Goal: Task Accomplishment & Management: Use online tool/utility

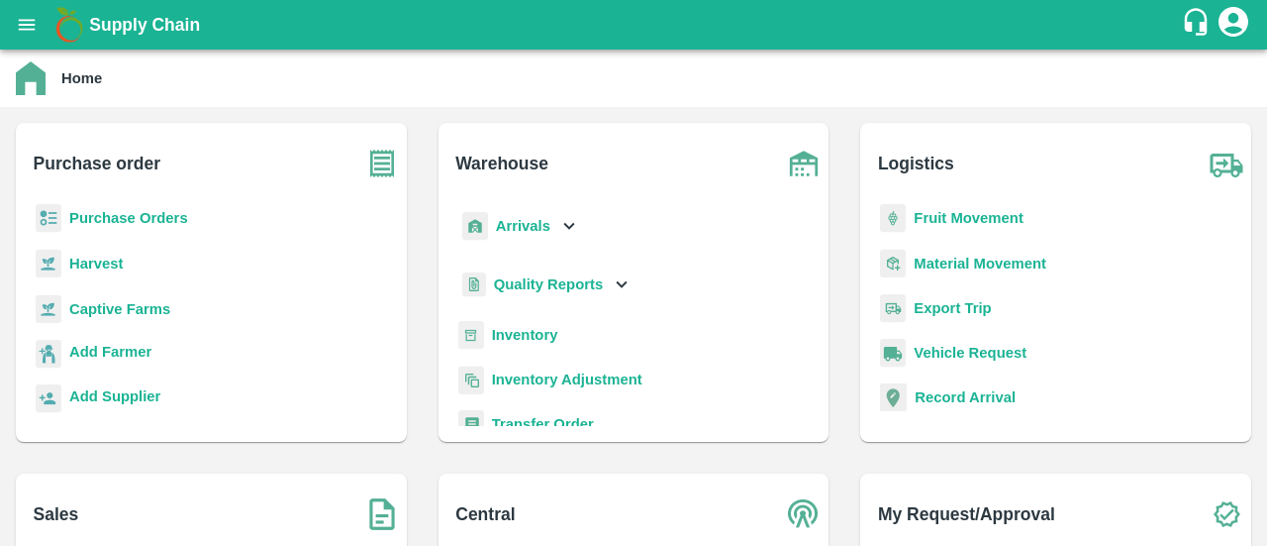
click at [105, 222] on b "Purchase Orders" at bounding box center [128, 218] width 119 height 16
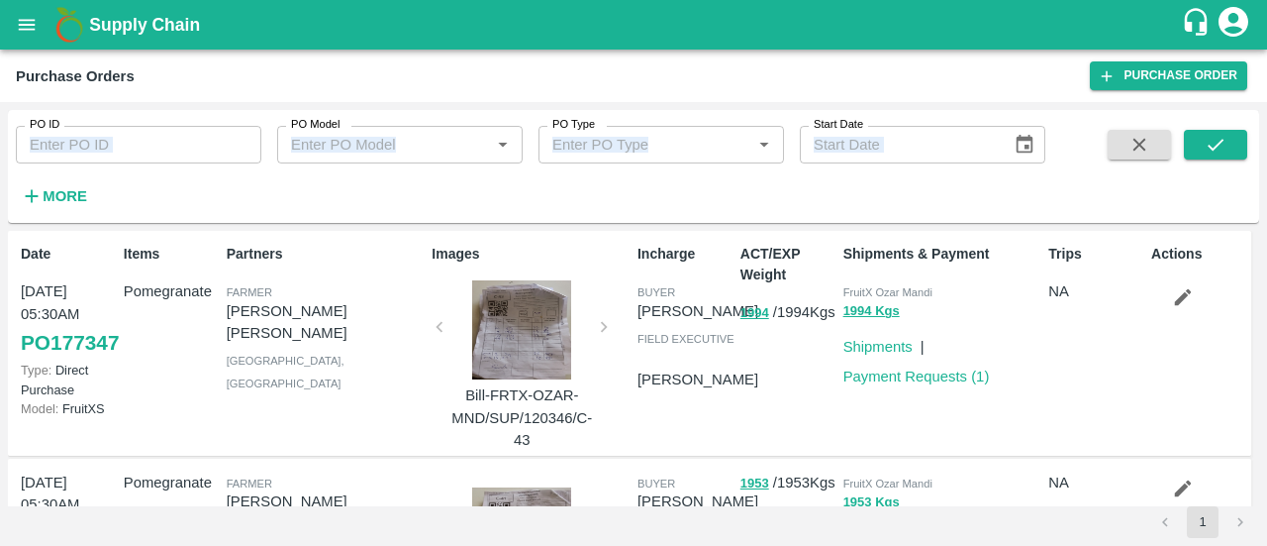
drag, startPoint x: 80, startPoint y: 167, endPoint x: 79, endPoint y: 155, distance: 11.9
click at [79, 155] on div "PO ID PO ID PO Model PO Model   * PO Type PO Type   * Start Date Start Date More" at bounding box center [523, 161] width 1046 height 103
click at [79, 155] on input "PO ID" at bounding box center [139, 145] width 246 height 38
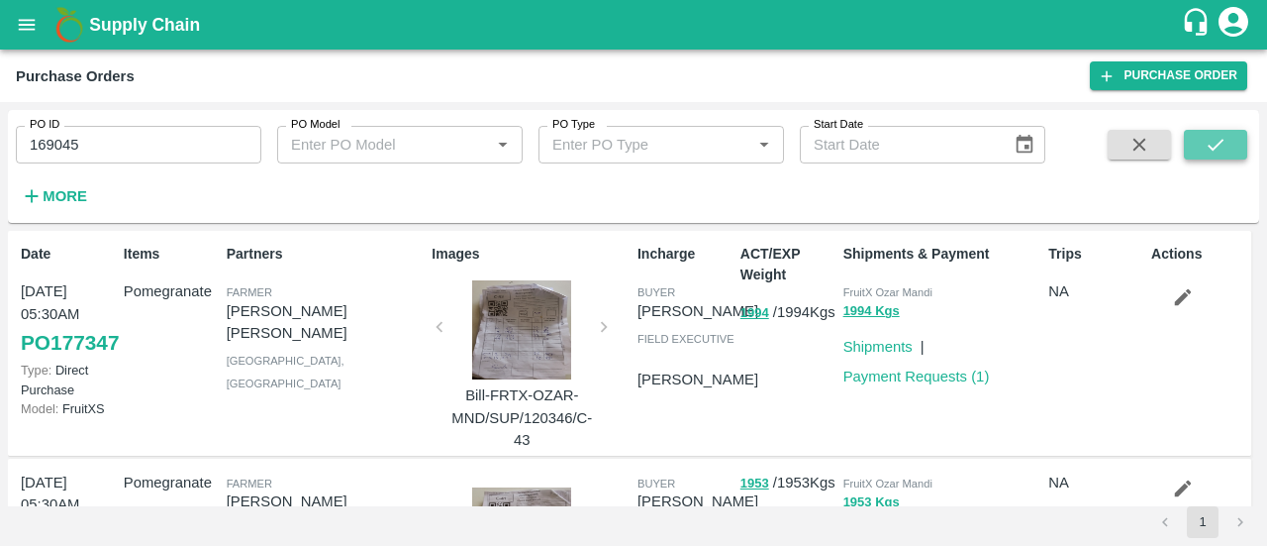
click at [1226, 151] on icon "submit" at bounding box center [1216, 145] width 22 height 22
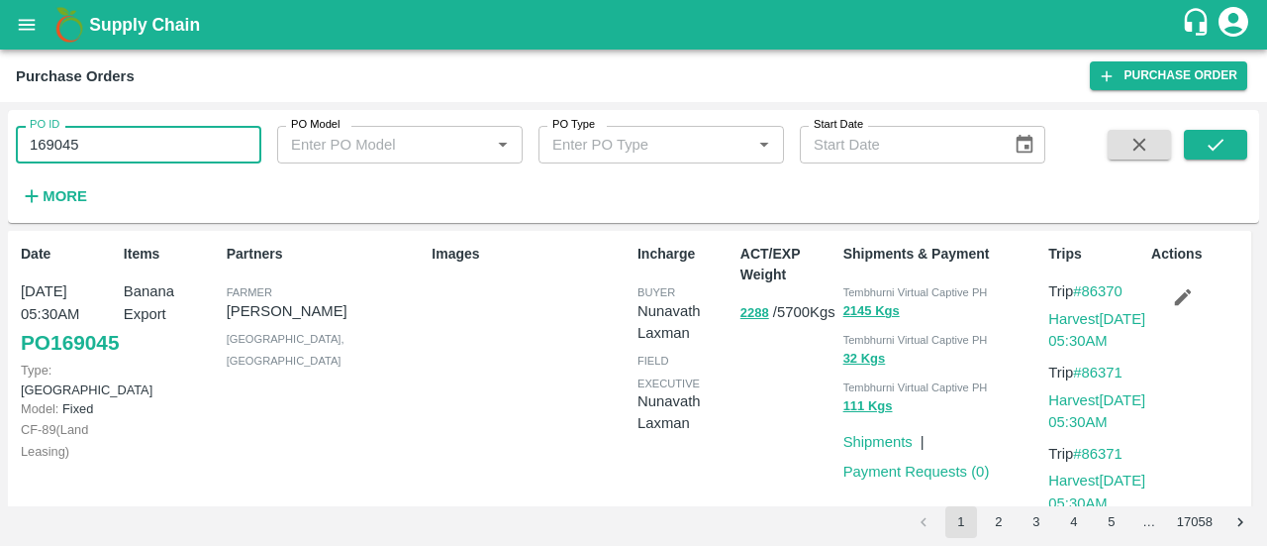
click at [226, 138] on input "169045" at bounding box center [139, 145] width 246 height 38
type input "173895"
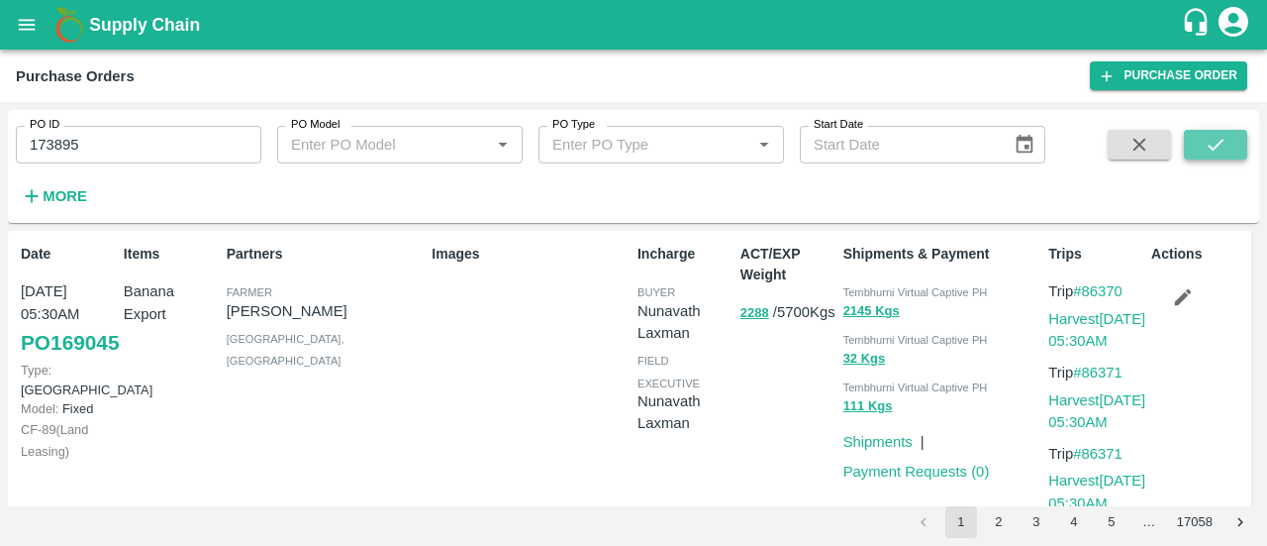
click at [1208, 151] on icon "submit" at bounding box center [1216, 145] width 22 height 22
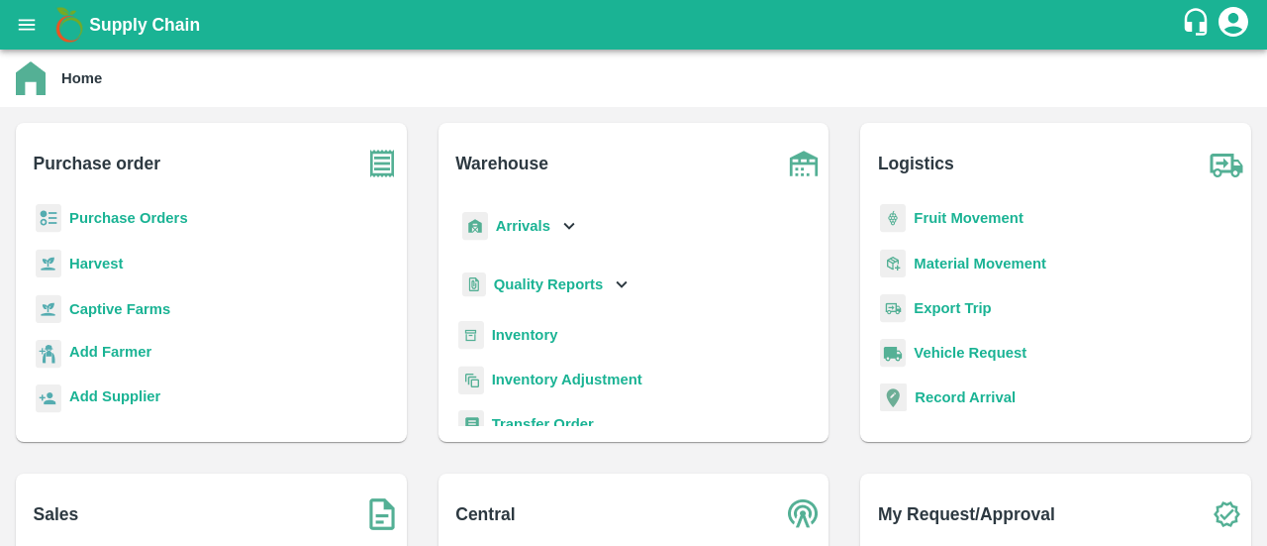
click at [109, 215] on b "Purchase Orders" at bounding box center [128, 218] width 119 height 16
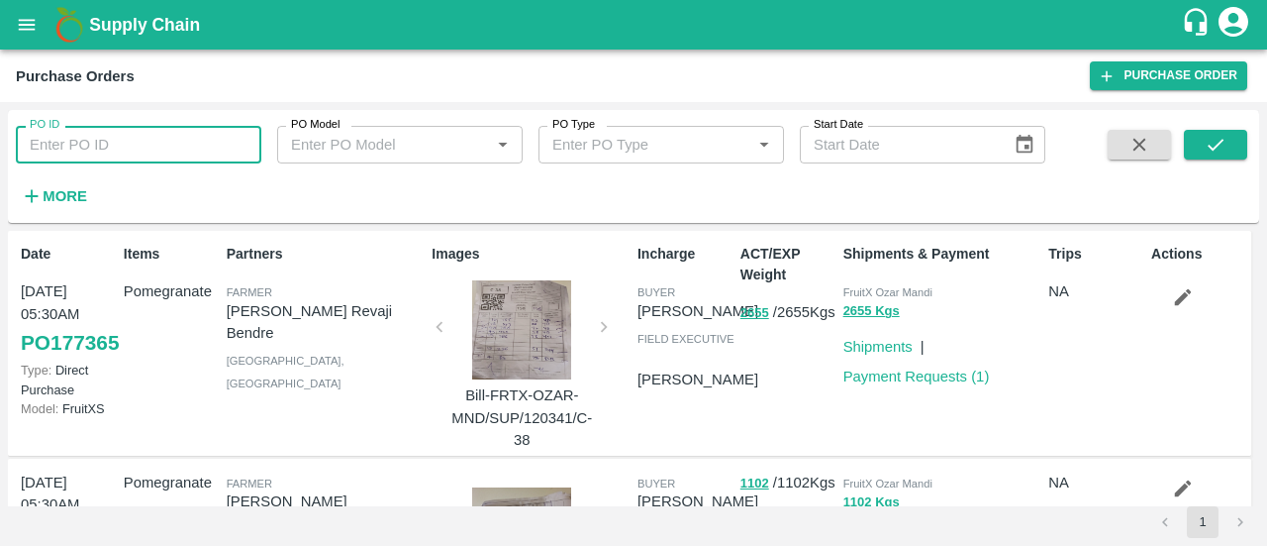
click at [164, 146] on input "PO ID" at bounding box center [139, 145] width 246 height 38
paste input "604825"
type input "604825"
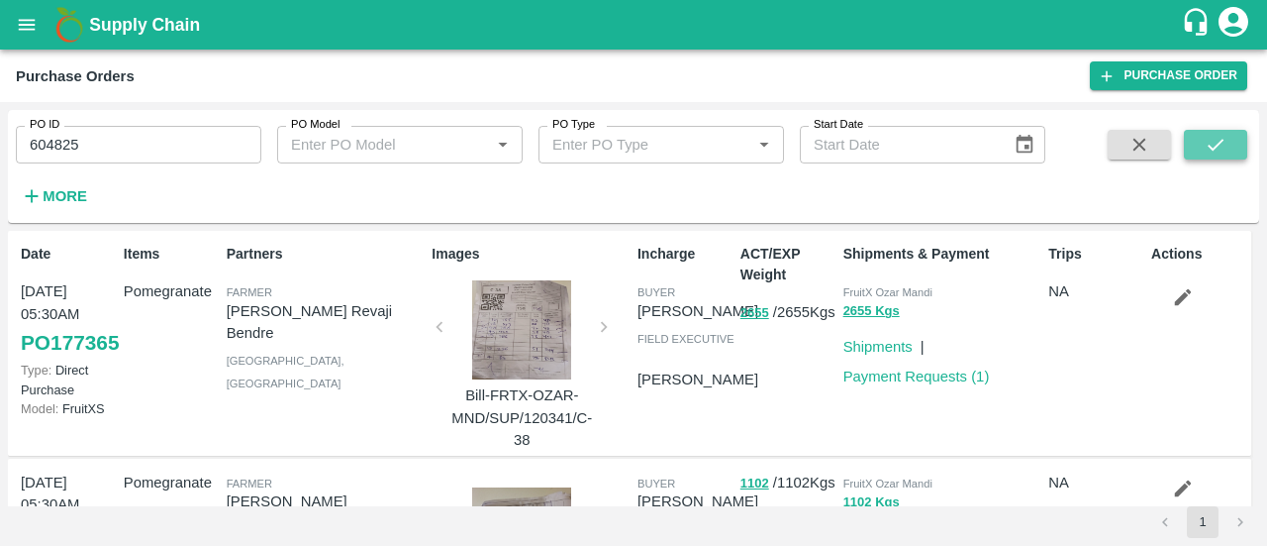
click at [1215, 140] on icon "submit" at bounding box center [1216, 145] width 22 height 22
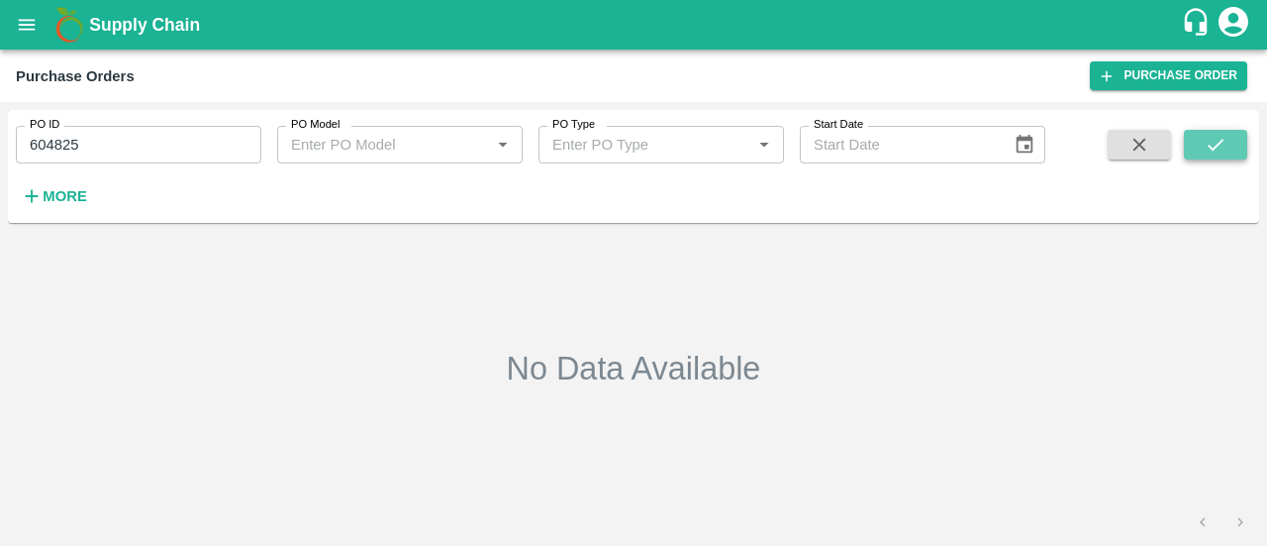
click at [1203, 144] on button "submit" at bounding box center [1215, 145] width 63 height 30
click at [31, 22] on icon "open drawer" at bounding box center [27, 25] width 22 height 22
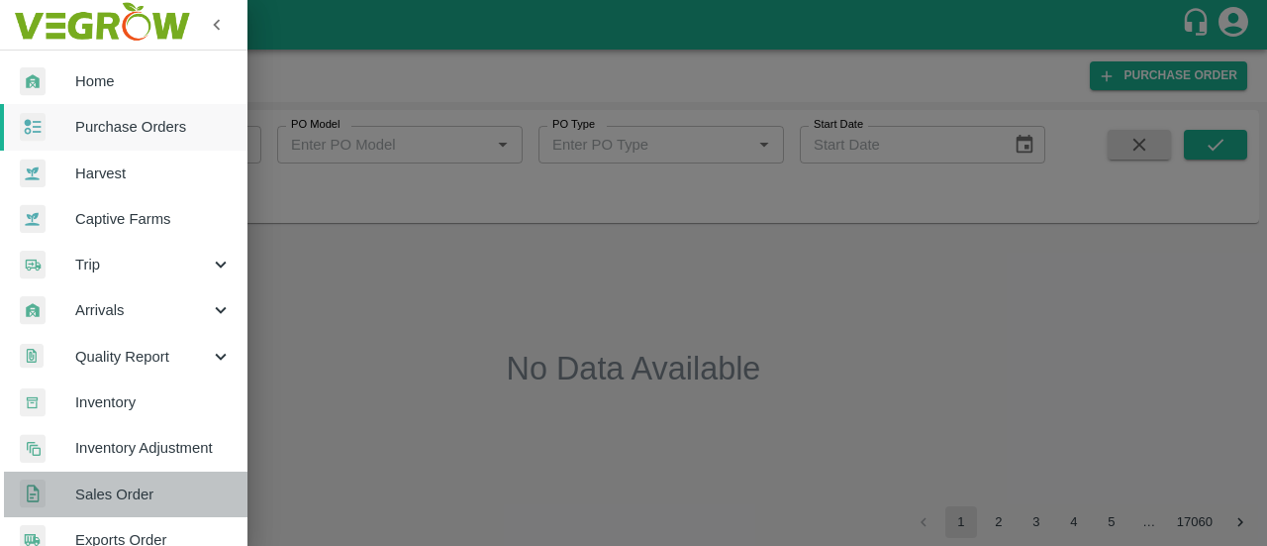
click at [164, 479] on link "Sales Order" at bounding box center [124, 494] width 248 height 46
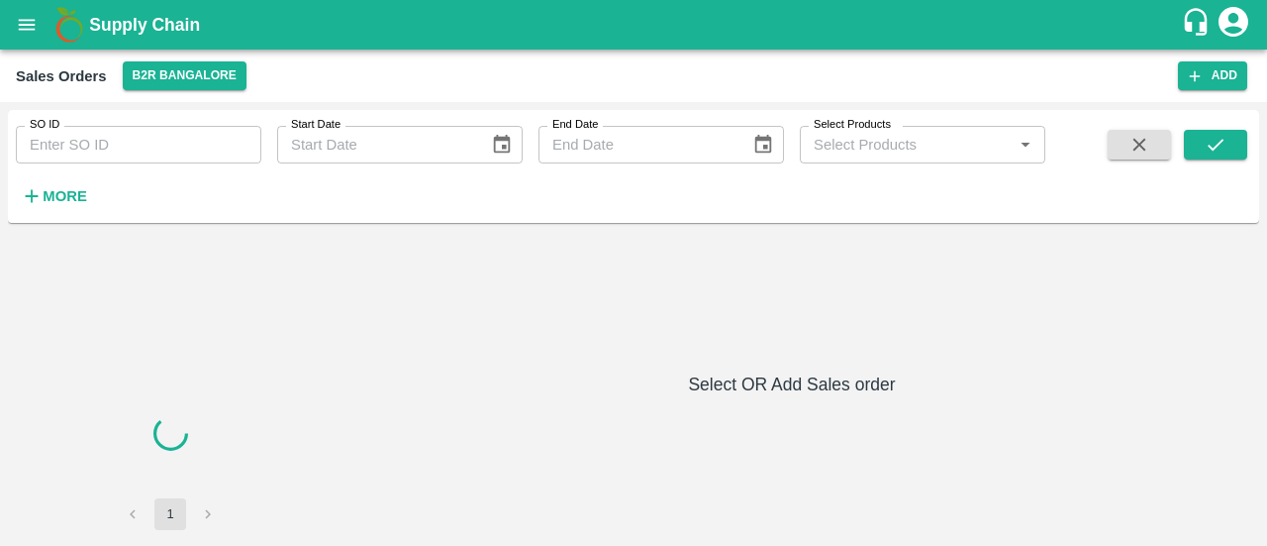
click at [133, 144] on input "SO ID" at bounding box center [139, 145] width 246 height 38
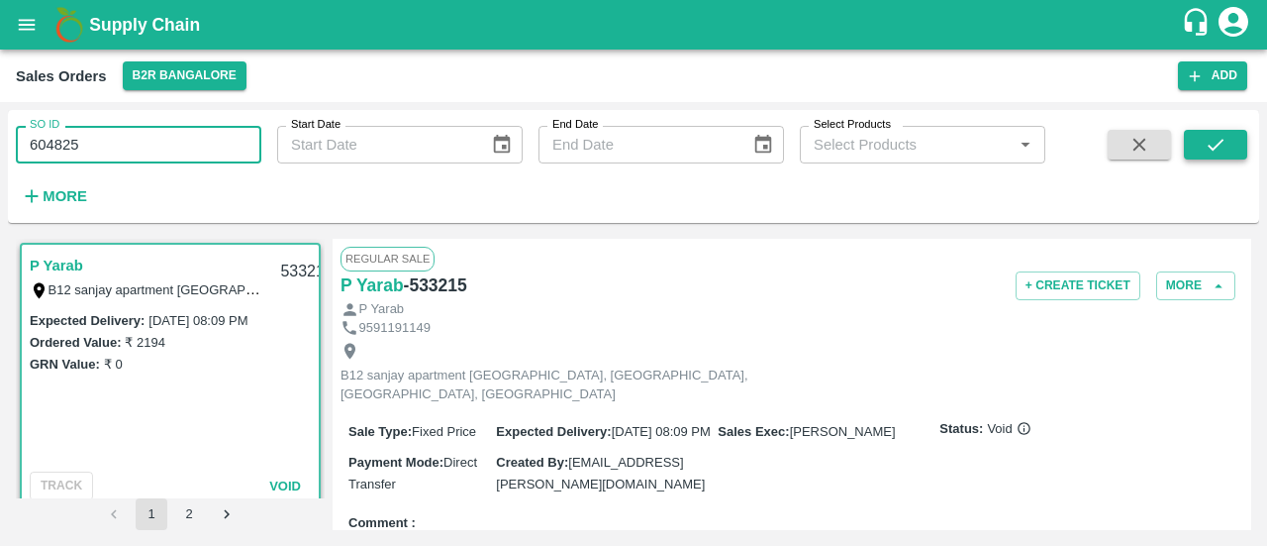
type input "604825"
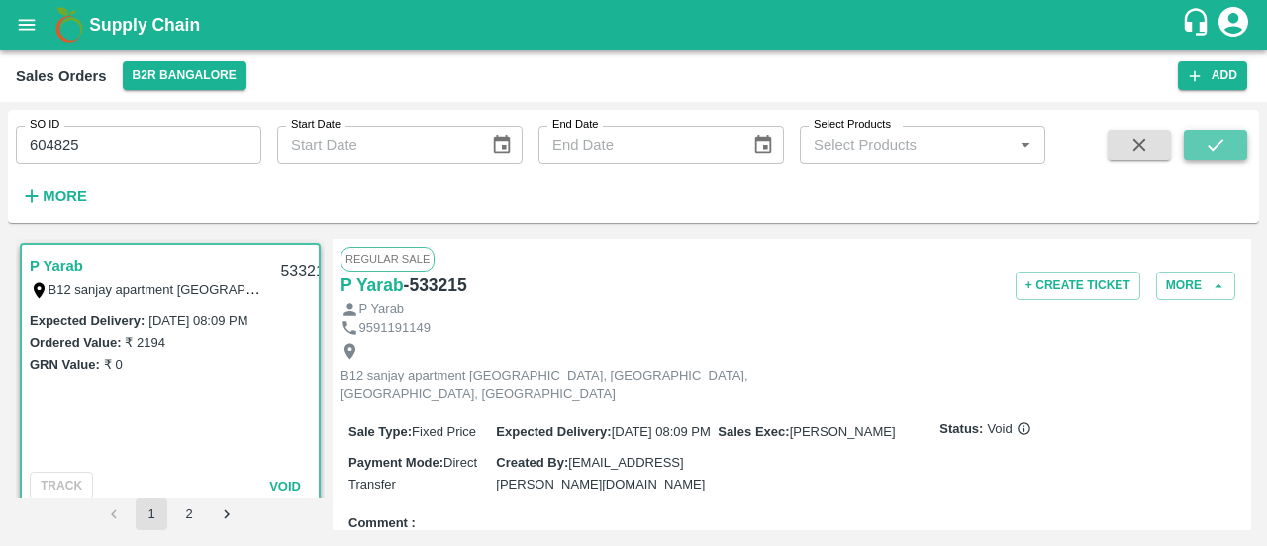
click at [1205, 139] on icon "submit" at bounding box center [1216, 145] width 22 height 22
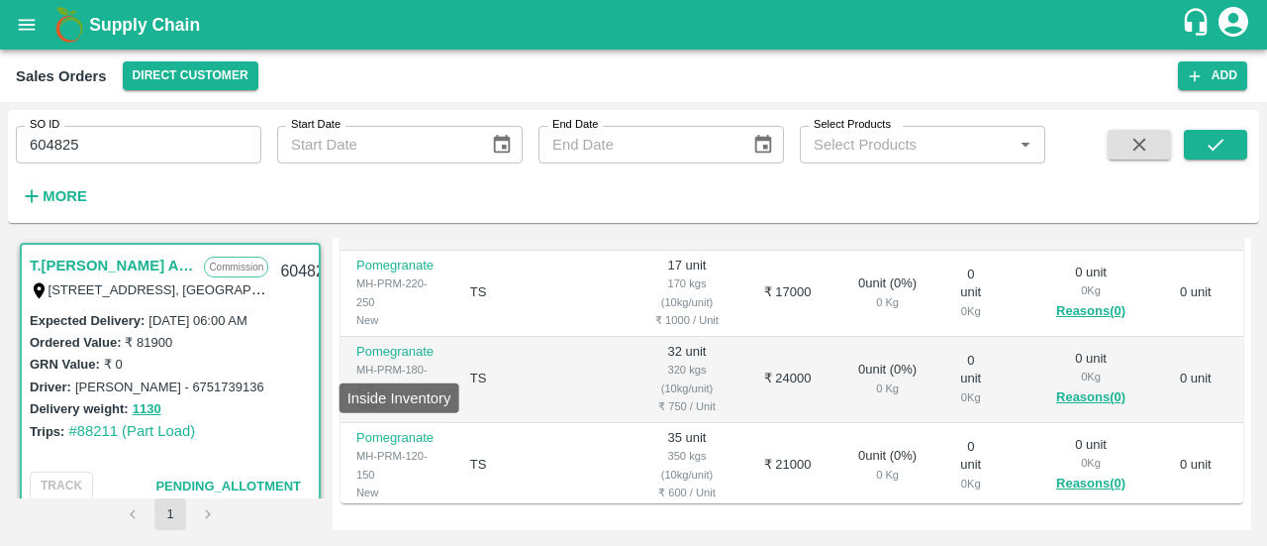
click at [392, 361] on p "Pomegranate" at bounding box center [397, 352] width 82 height 19
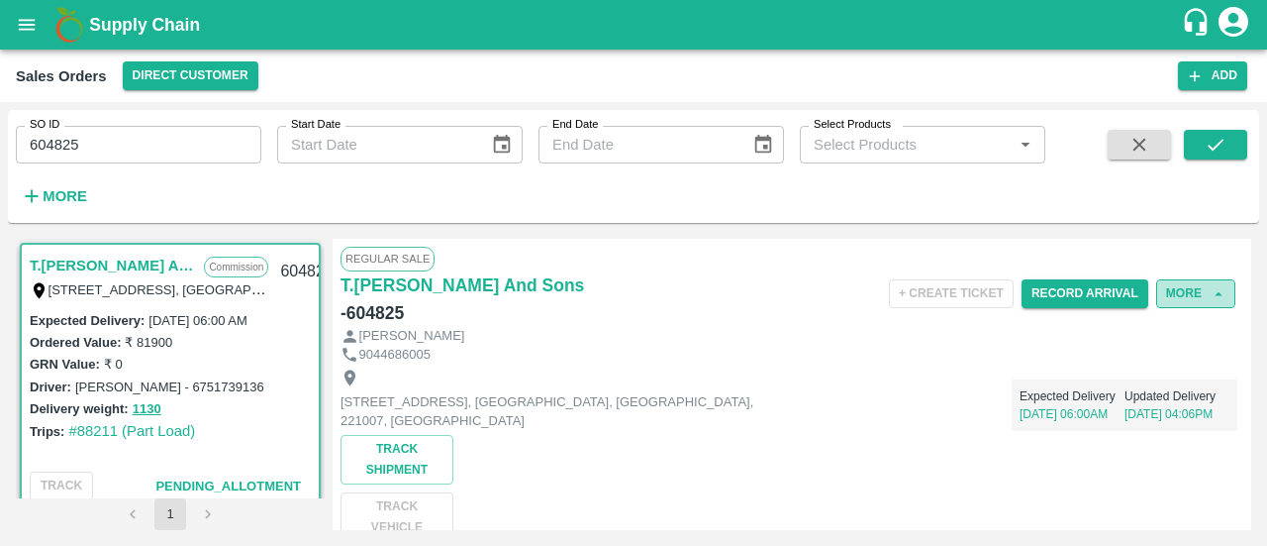
click at [1184, 292] on button "More" at bounding box center [1195, 293] width 79 height 29
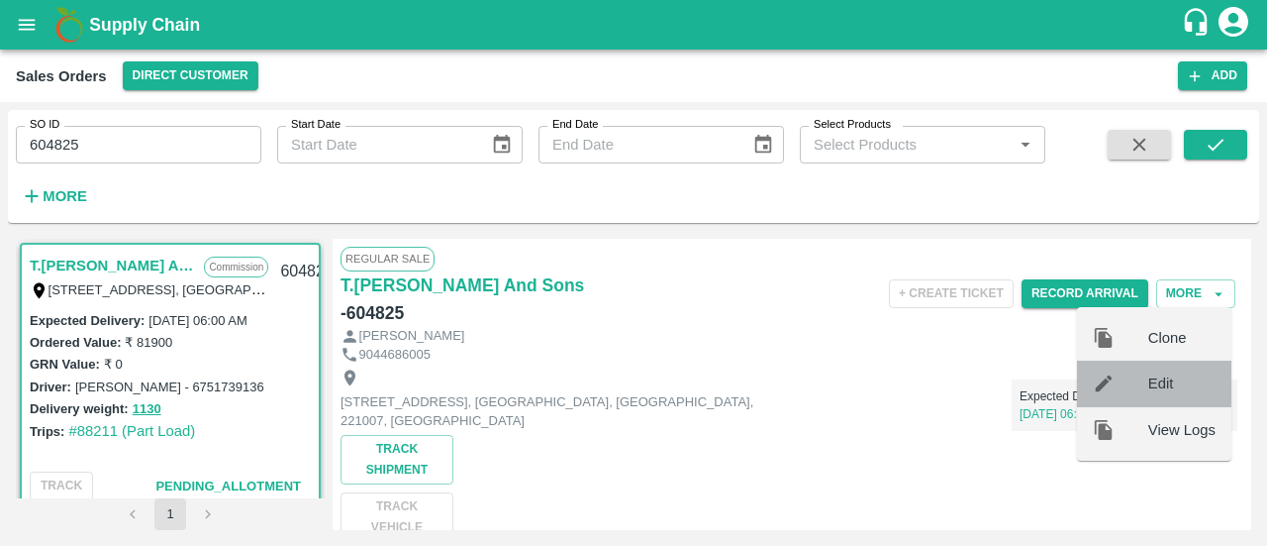
click at [1146, 372] on div at bounding box center [1120, 383] width 55 height 22
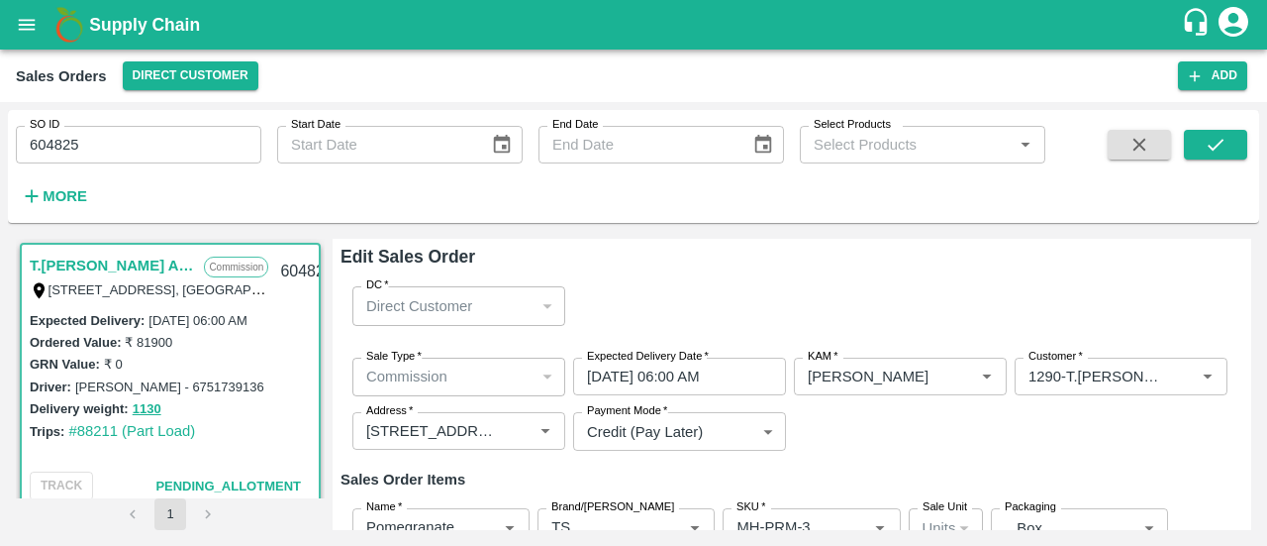
type input "Ashutosh Mishra"
type input "1290-T.Kishore Kapoor And Sons"
type input "Shop No B 27 , , Pahariya fruit mandi, Pahariya , Varanasi, U.P 221007, Varanas…"
type input "Pomegranate"
type input "TS"
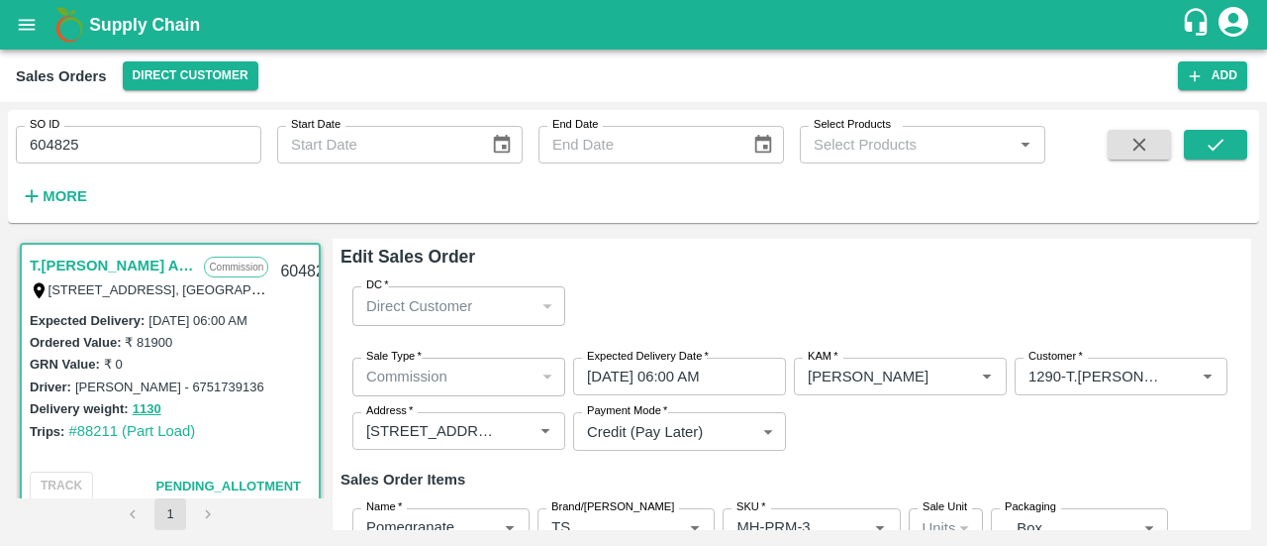
type input "MH-PRM-300-350"
type input "Pomegranate"
type input "TS"
type input "MH-PRM-220-250"
type input "Pomegranate"
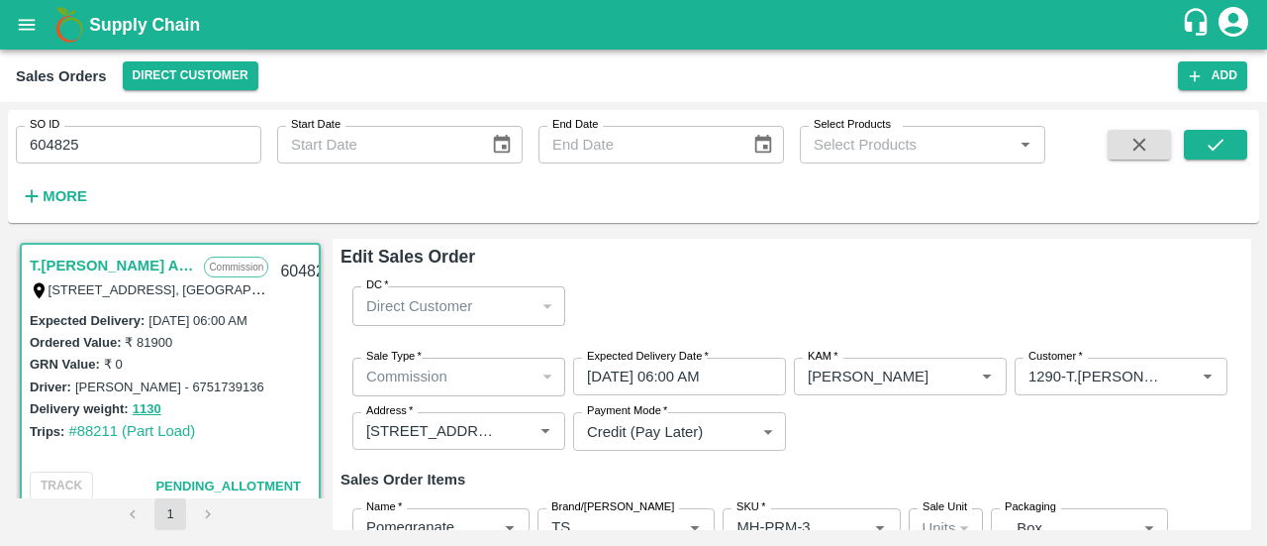
type input "TS"
type input "MH-PRM-180-220"
type input "Pomegranate"
type input "TS"
type input "MH-PRM-120-150"
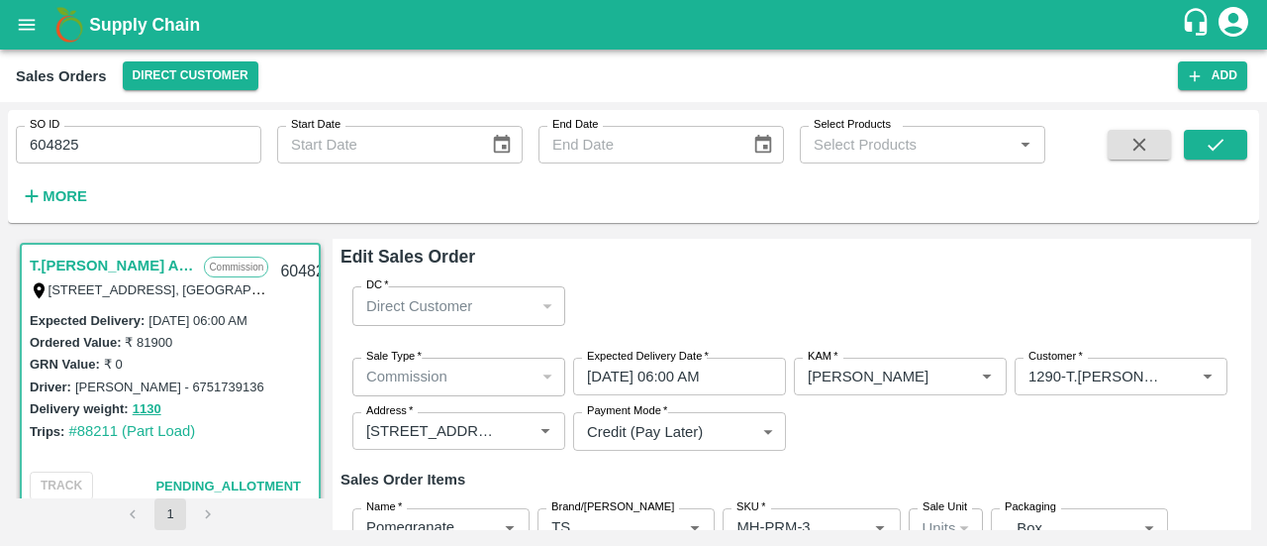
type input "Pomegranate"
type input "TS"
type input "MH-PRM-100++"
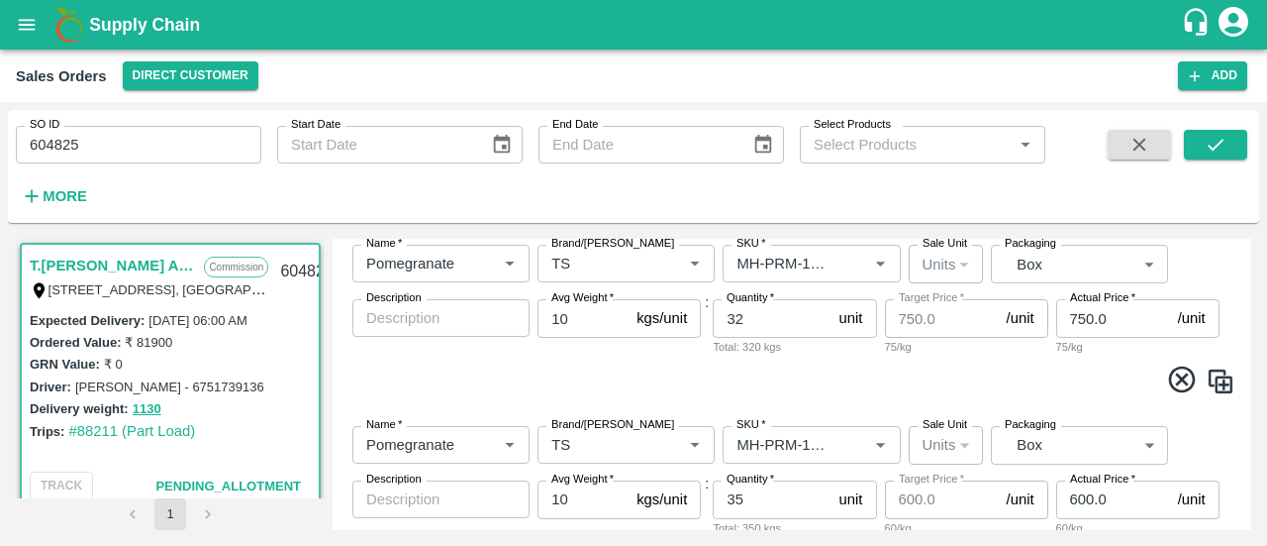
scroll to position [614, 0]
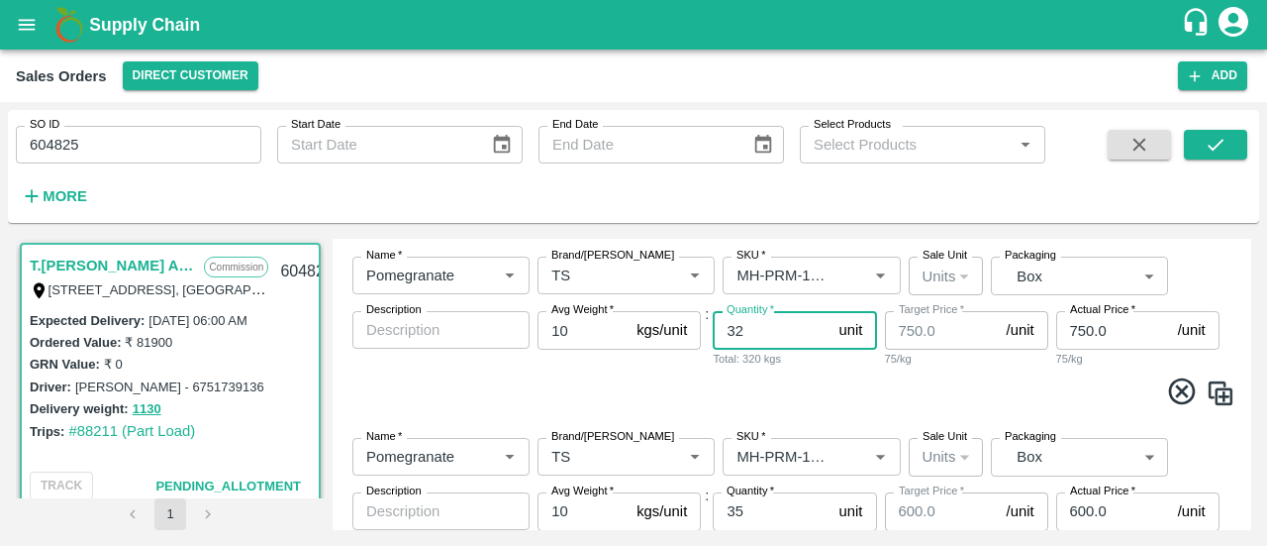
click at [768, 328] on input "32" at bounding box center [772, 330] width 118 height 38
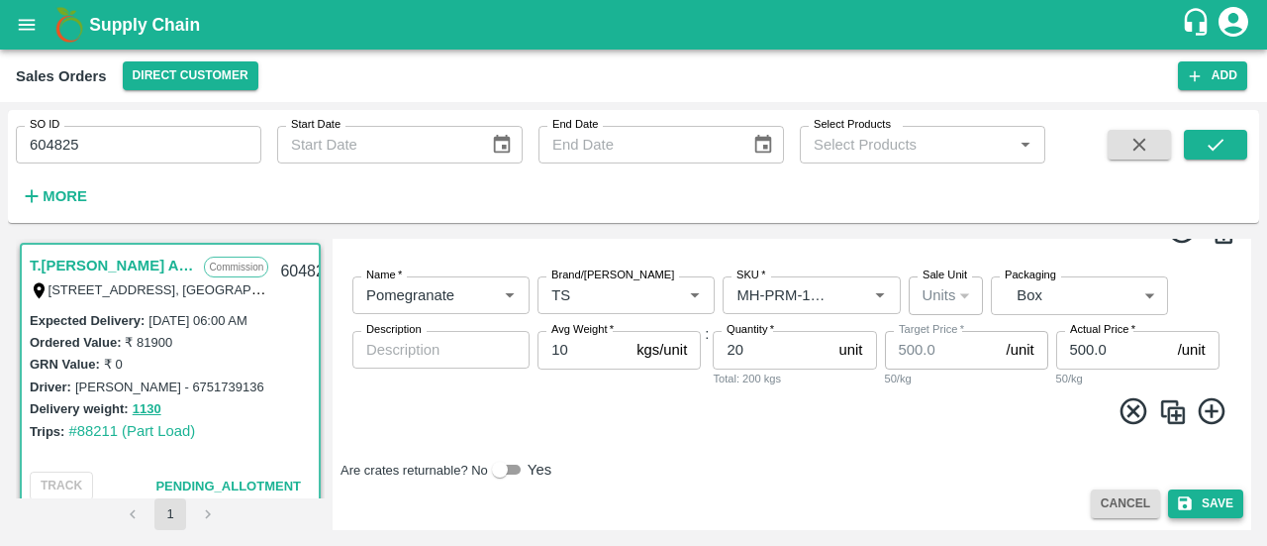
type input "33"
click at [1209, 508] on button "Save" at bounding box center [1205, 503] width 75 height 29
drag, startPoint x: 176, startPoint y: 148, endPoint x: 15, endPoint y: 151, distance: 161.4
click at [15, 151] on div "SO ID 604825 SO ID" at bounding box center [130, 136] width 261 height 53
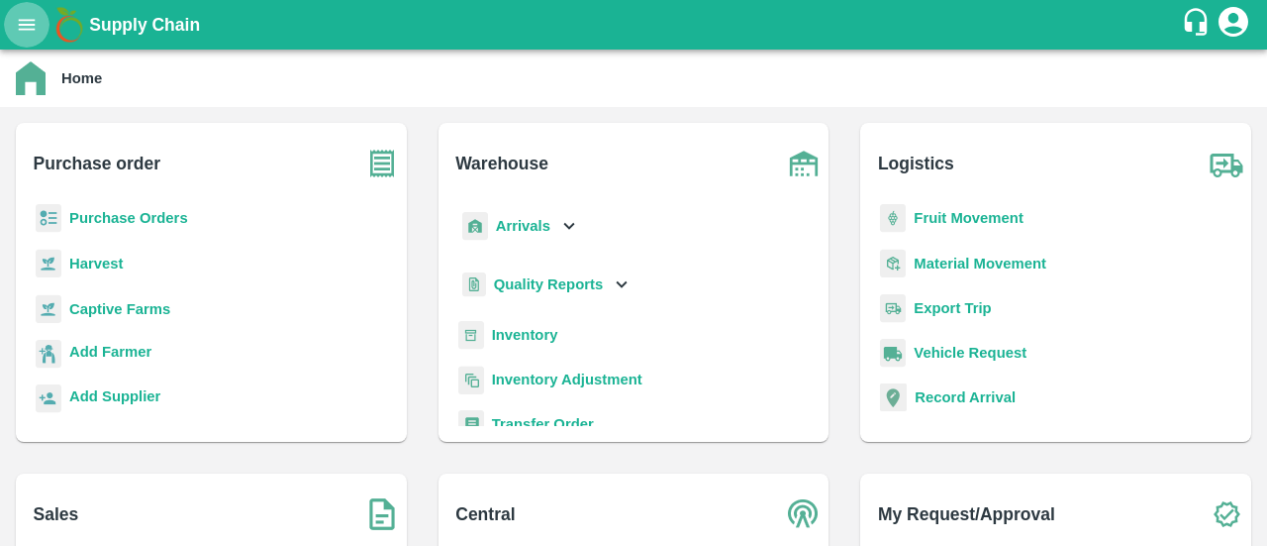
click at [19, 21] on icon "open drawer" at bounding box center [27, 25] width 22 height 22
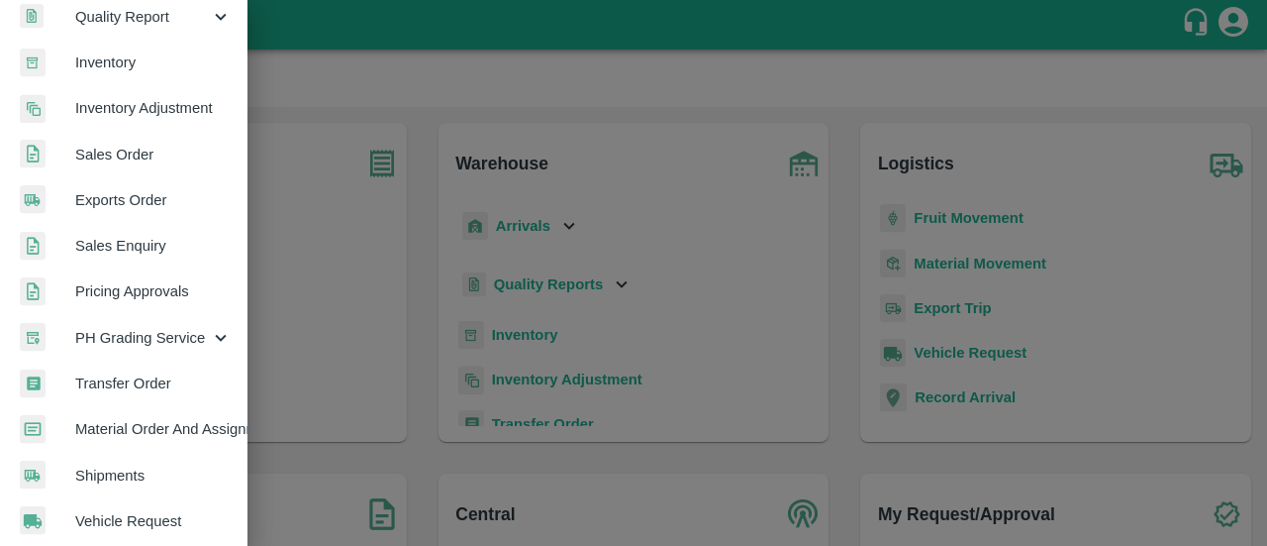
scroll to position [341, 0]
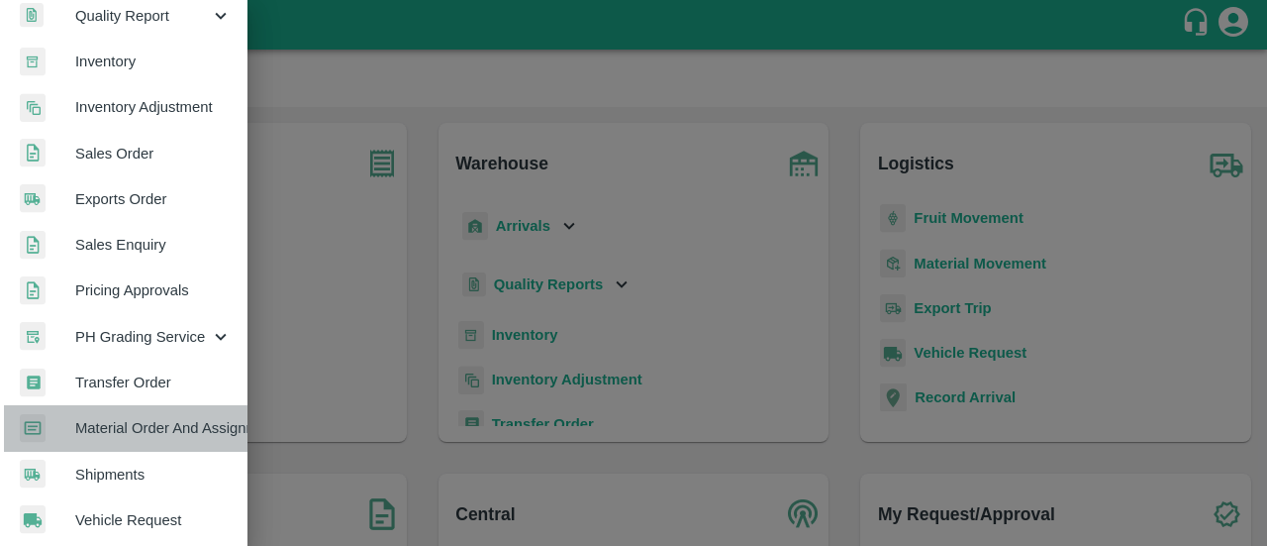
click at [147, 429] on span "Material Order And Assignment" at bounding box center [153, 428] width 156 height 22
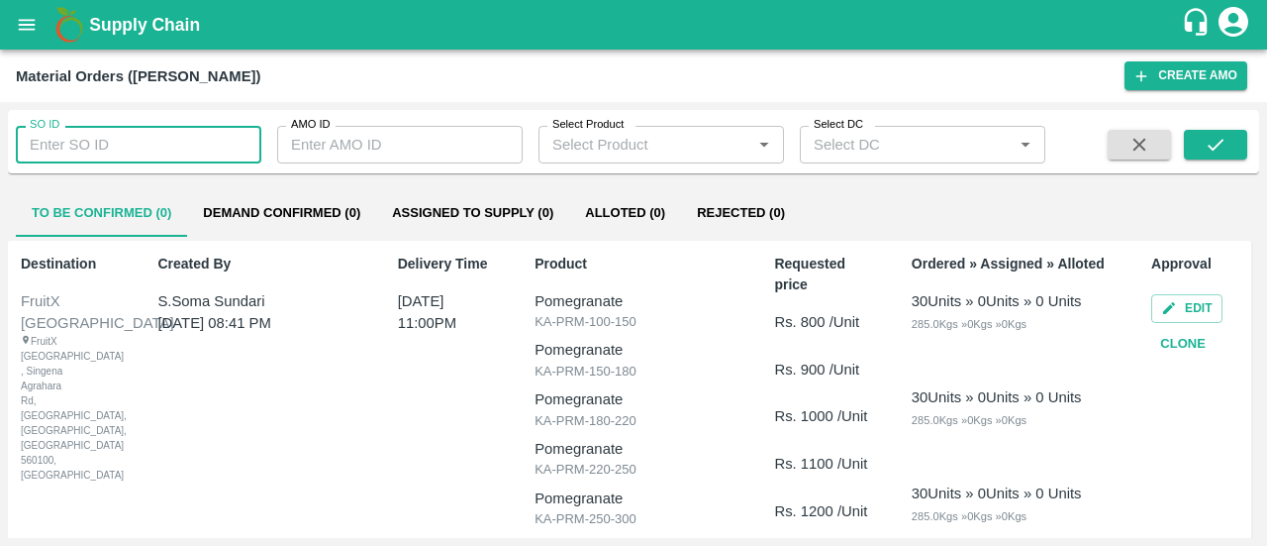
click at [103, 155] on input "SO ID" at bounding box center [139, 145] width 246 height 38
click at [236, 137] on input "SO ID" at bounding box center [139, 145] width 246 height 38
paste input "604825"
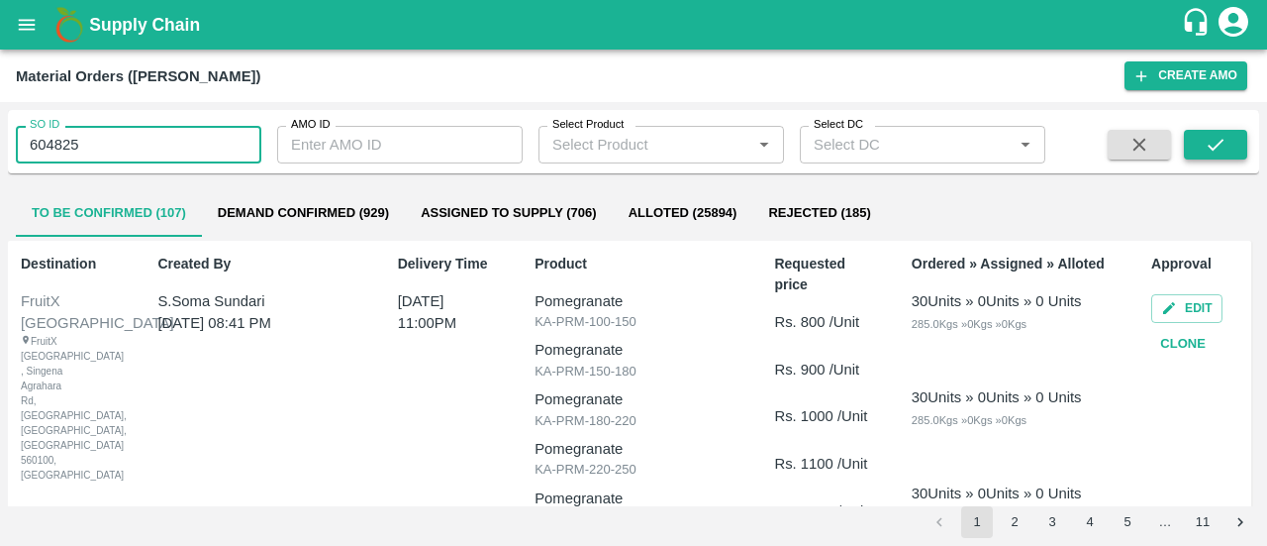
type input "604825"
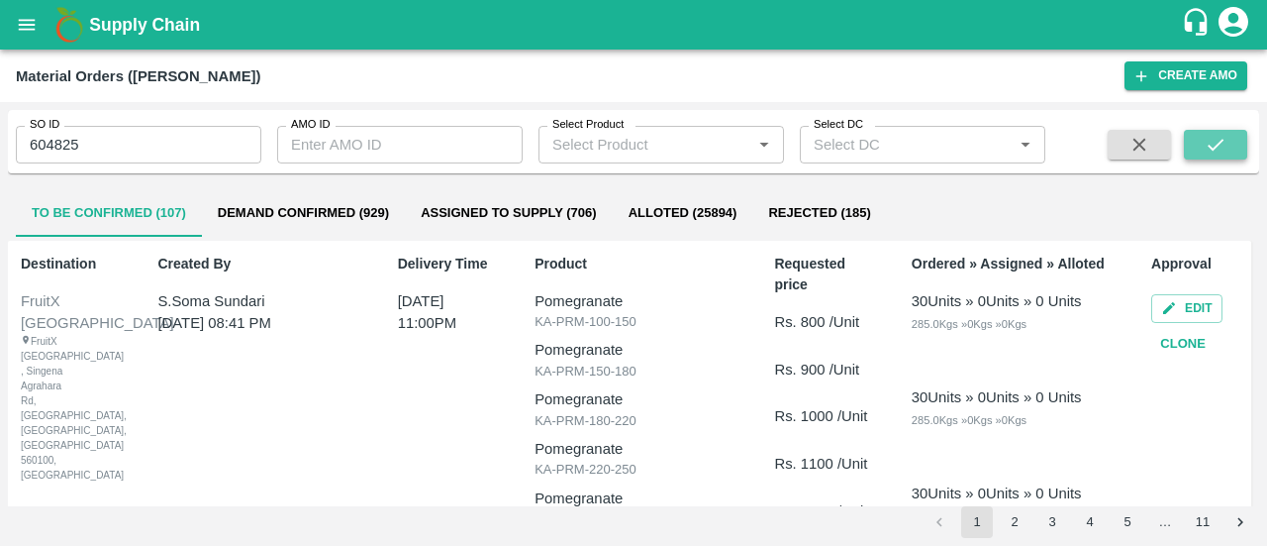
click at [1226, 145] on icon "submit" at bounding box center [1216, 145] width 22 height 22
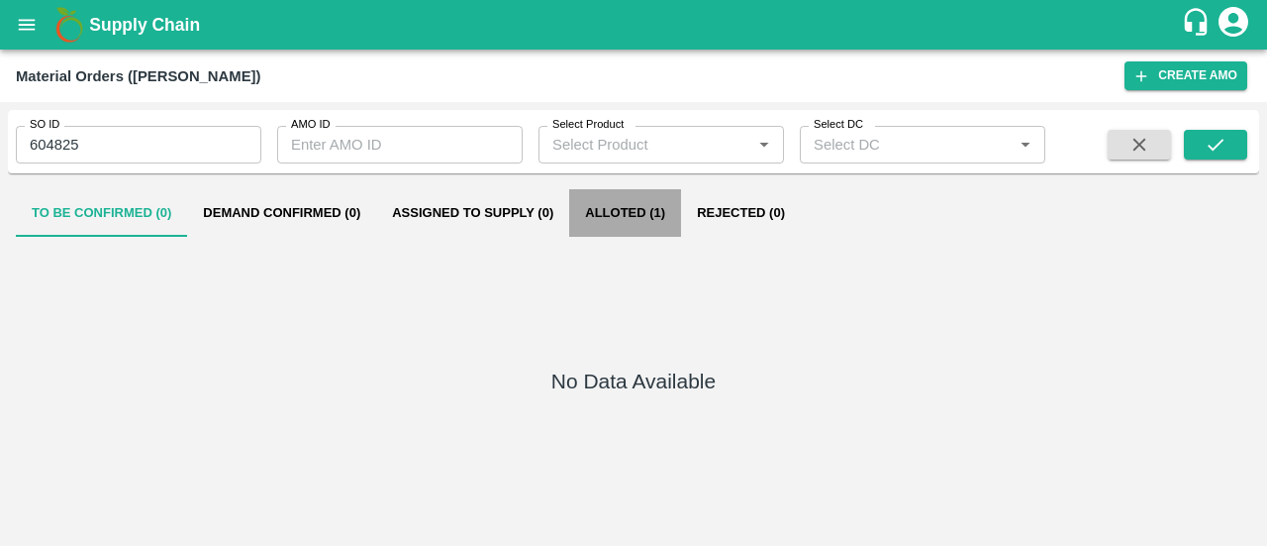
click at [615, 200] on button "Alloted (1)" at bounding box center [625, 213] width 112 height 48
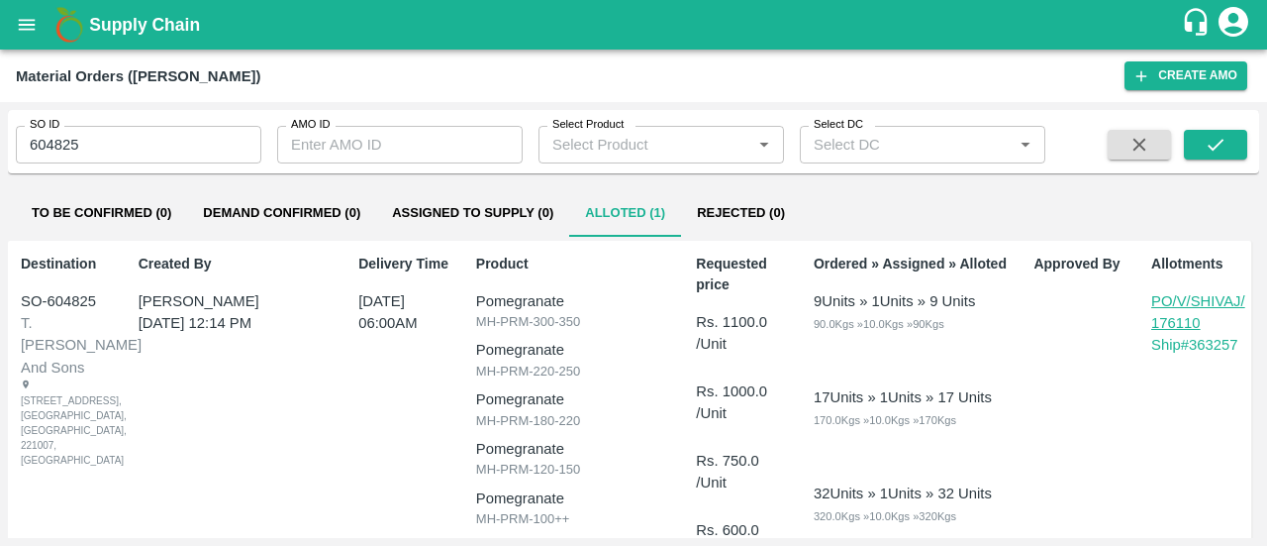
click at [1165, 320] on p "PO/V/SHIVAJ/176110" at bounding box center [1198, 312] width 95 height 45
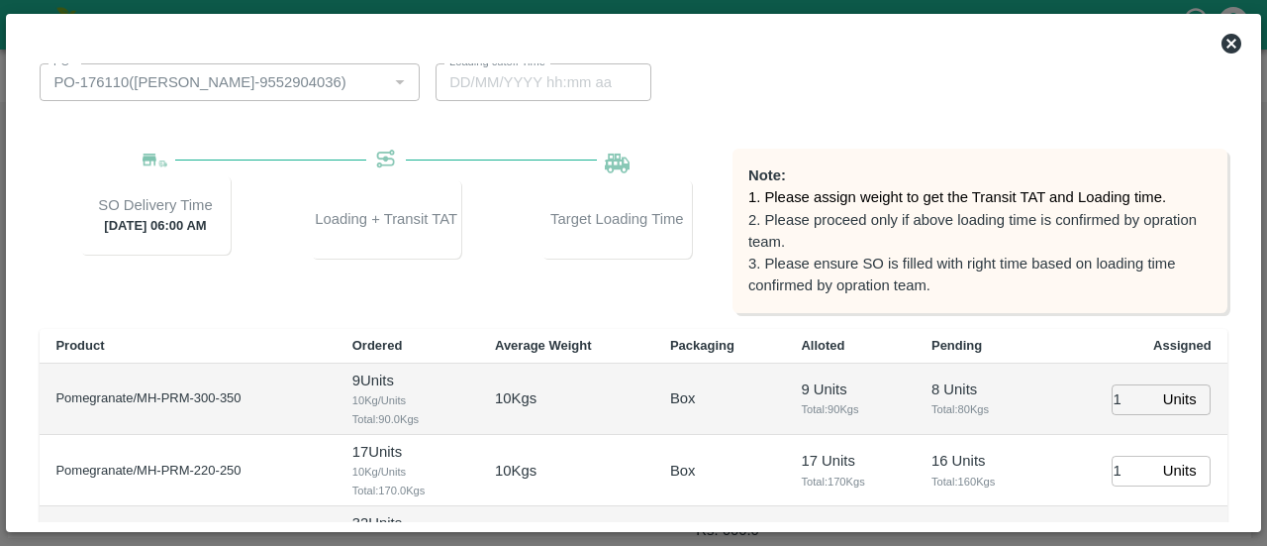
scroll to position [352, 0]
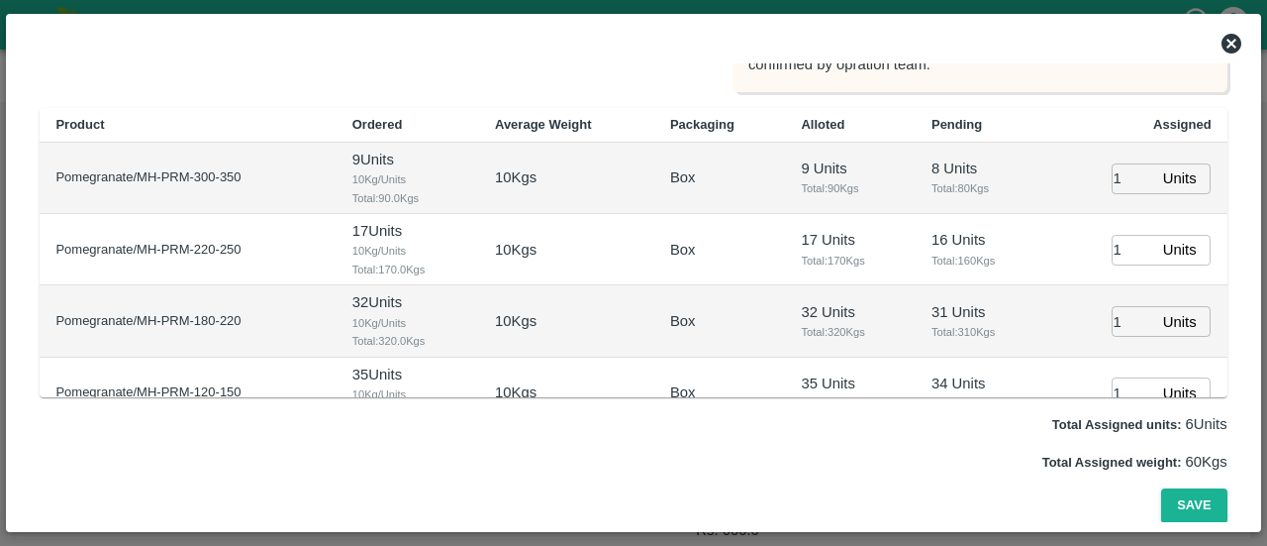
type input "16/09/2025 05:14 AM"
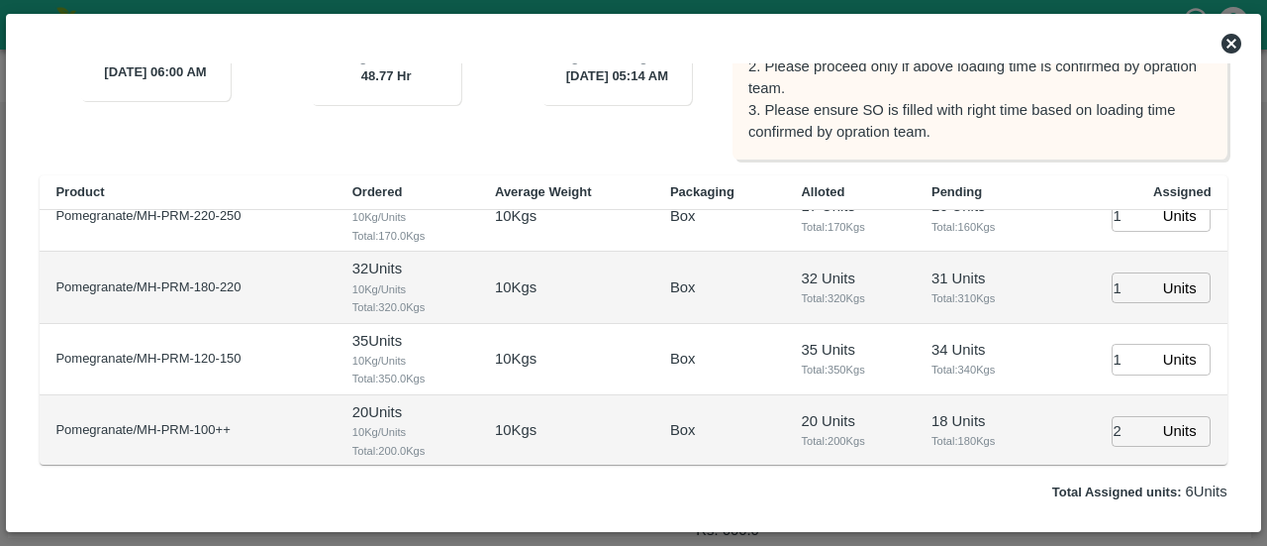
scroll to position [0, 0]
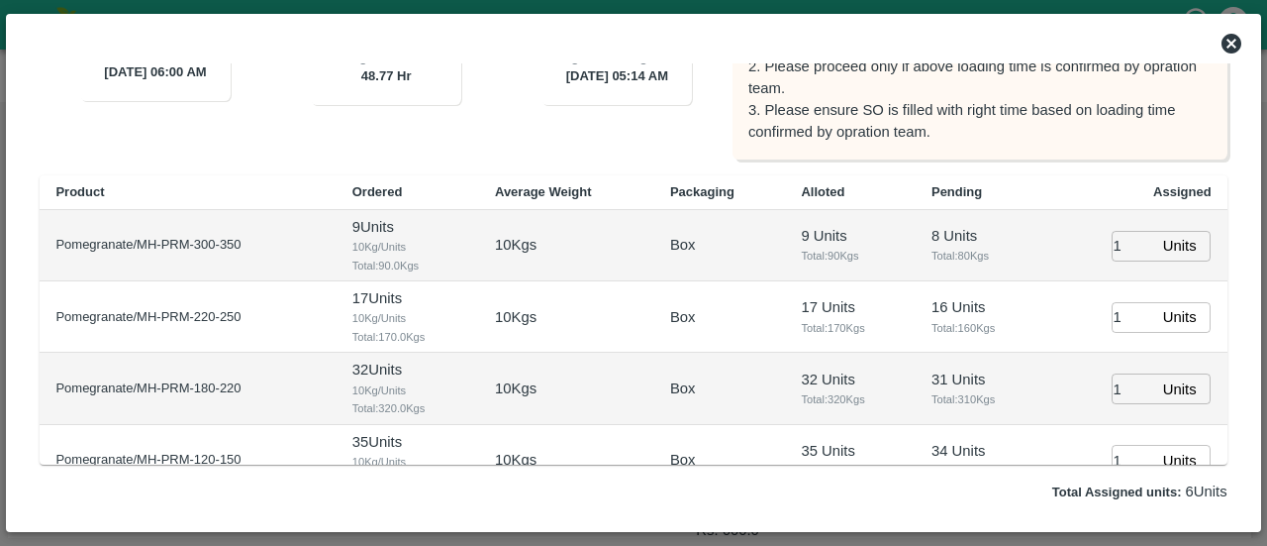
click at [1238, 41] on icon at bounding box center [1232, 44] width 20 height 20
